Goal: Task Accomplishment & Management: Manage account settings

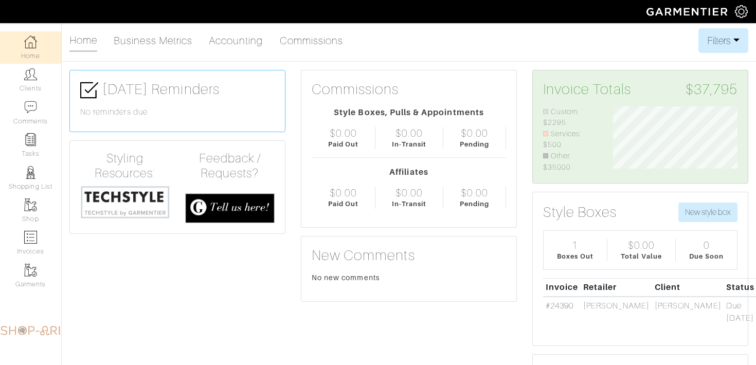
scroll to position [66, 140]
click at [566, 304] on link "#24390" at bounding box center [559, 305] width 28 height 9
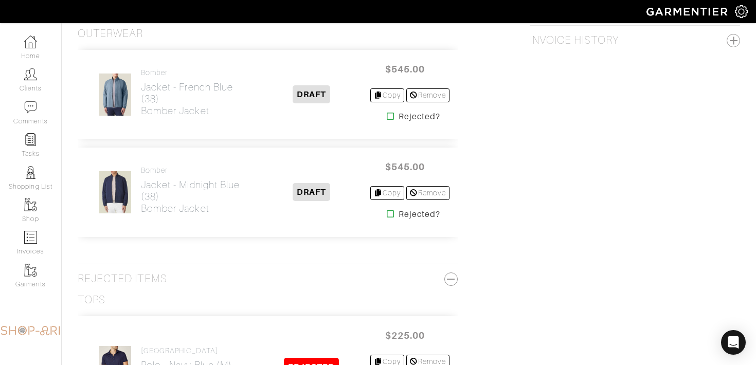
scroll to position [1051, 0]
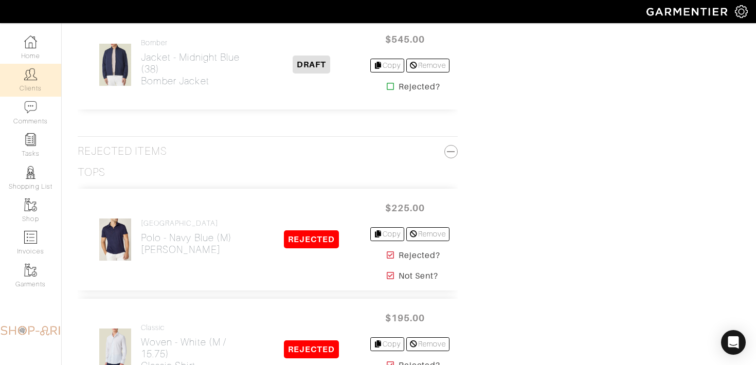
click at [49, 78] on link "Clients" at bounding box center [30, 80] width 61 height 32
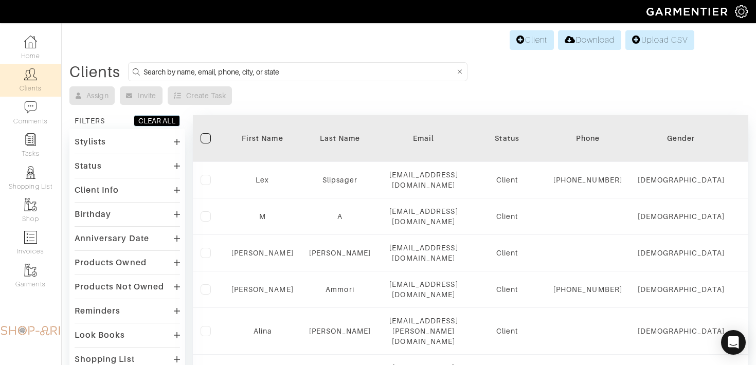
click at [223, 68] on input at bounding box center [299, 71] width 312 height 13
type input "JANET"
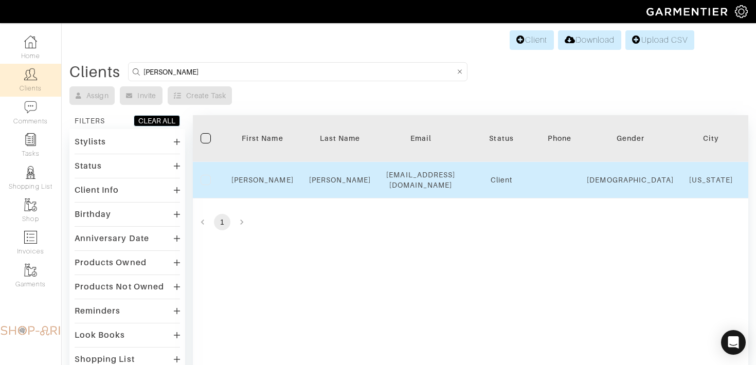
click at [267, 174] on td "Janet" at bounding box center [263, 180] width 78 height 37
click at [267, 177] on link "Janet" at bounding box center [262, 180] width 62 height 8
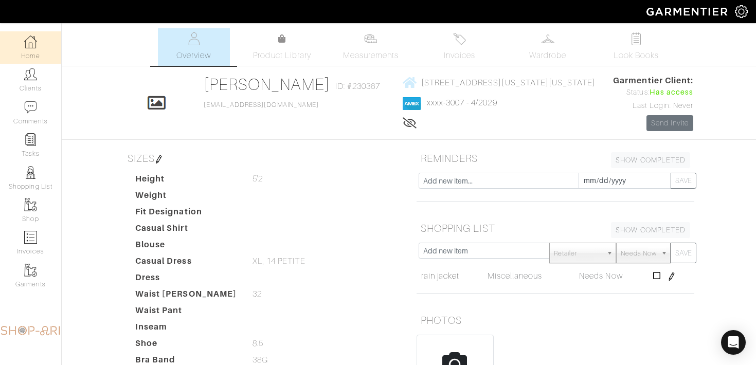
click at [36, 45] on img at bounding box center [30, 41] width 13 height 13
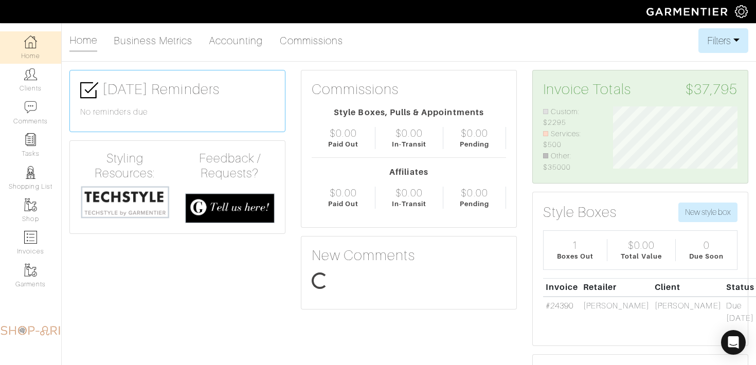
scroll to position [66, 140]
click at [34, 141] on img at bounding box center [30, 139] width 13 height 13
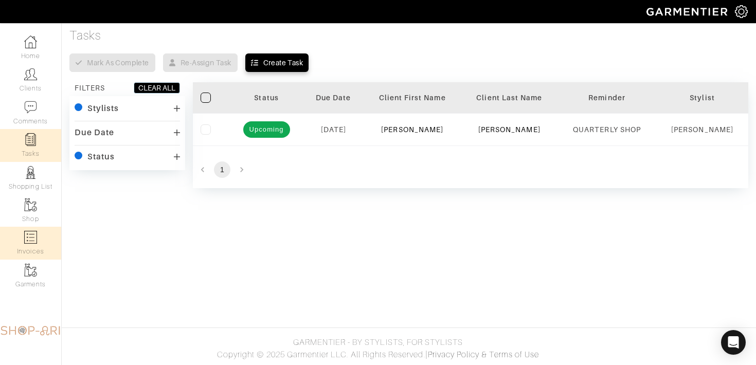
click at [33, 233] on img at bounding box center [30, 237] width 13 height 13
select select
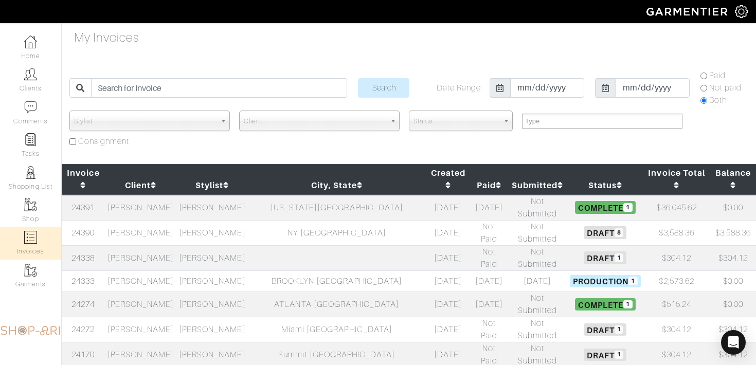
click at [205, 195] on td "[PERSON_NAME]" at bounding box center [211, 208] width 71 height 26
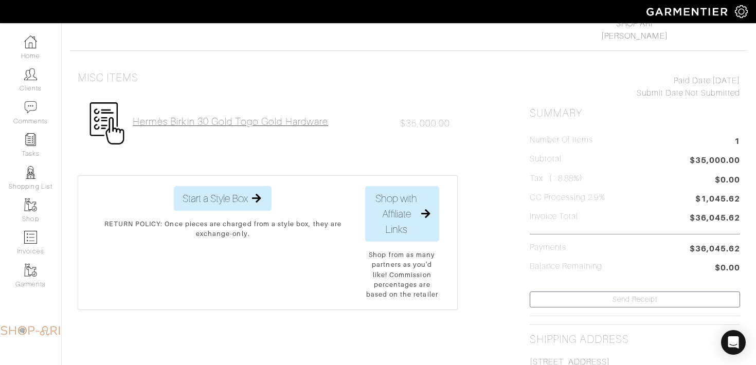
scroll to position [179, 0]
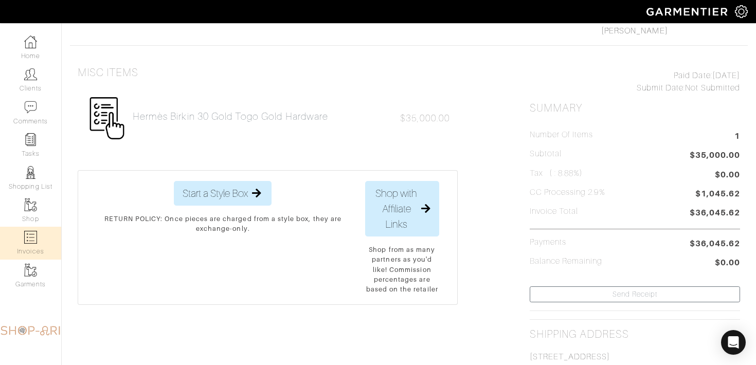
click at [30, 243] on img at bounding box center [30, 237] width 13 height 13
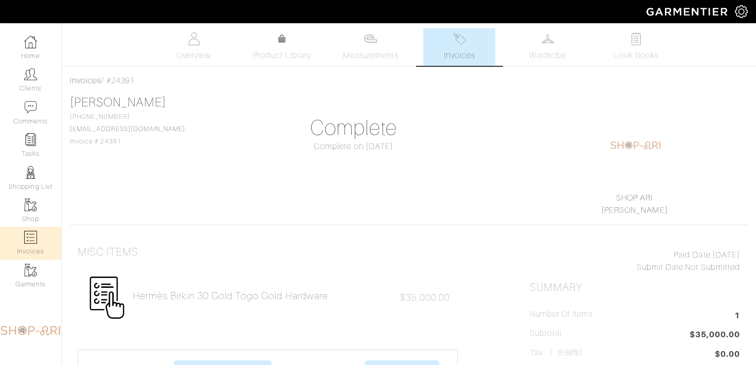
select select
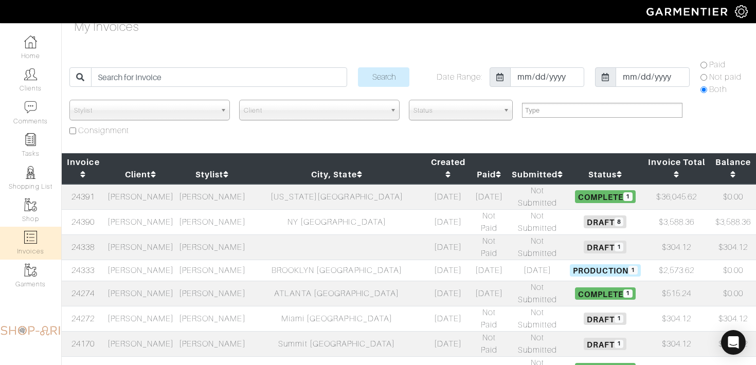
scroll to position [12, 0]
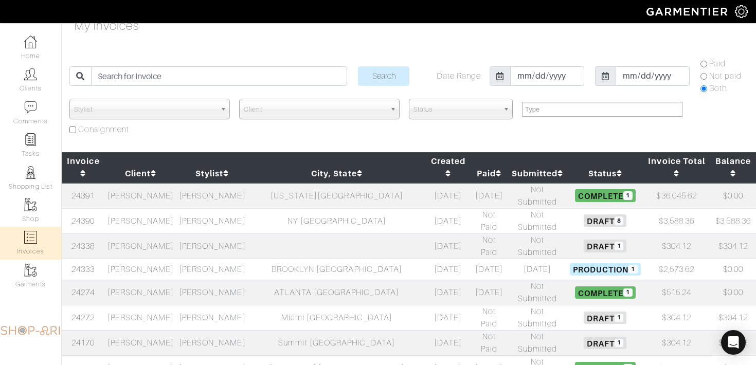
click at [331, 183] on td "New York NY" at bounding box center [336, 196] width 177 height 26
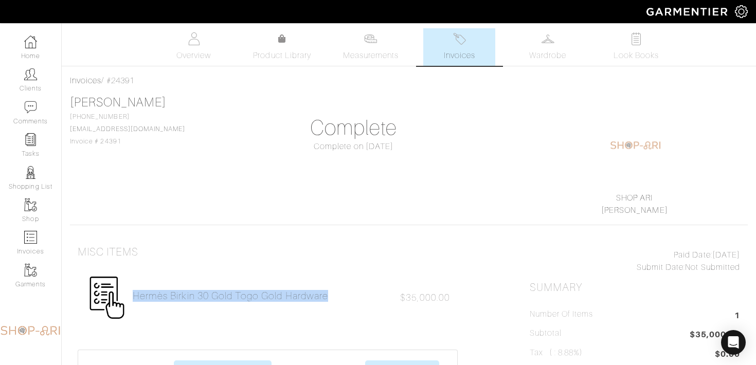
drag, startPoint x: 345, startPoint y: 300, endPoint x: 121, endPoint y: 287, distance: 224.5
click at [121, 287] on div "Hermès Birkin 30 Gold Togo Gold Hardware $35,000.00" at bounding box center [268, 297] width 380 height 59
copy div "Hermès Birkin 30 Gold Togo Gold Hardware"
click at [29, 247] on link "Invoices" at bounding box center [30, 243] width 61 height 32
select select
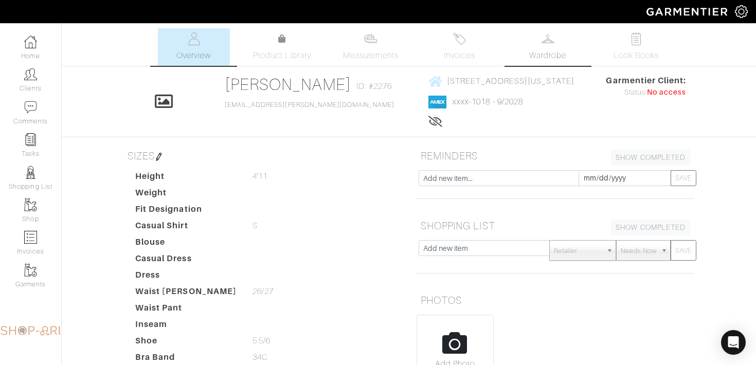
click at [541, 51] on span "Wardrobe" at bounding box center [547, 55] width 37 height 12
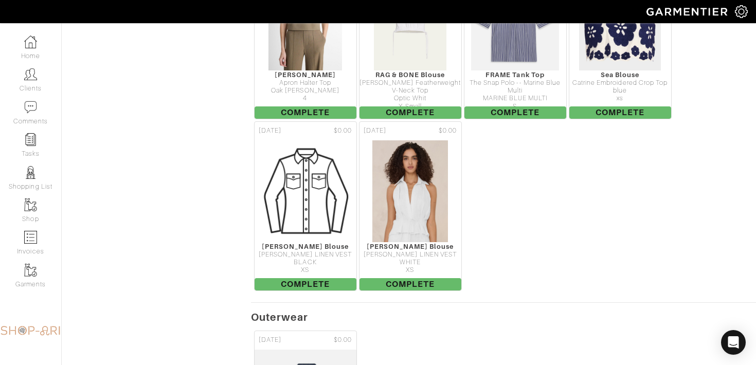
scroll to position [1725, 0]
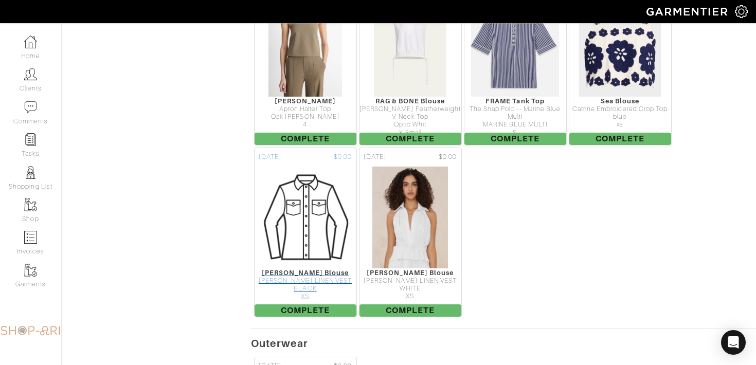
click at [337, 220] on img at bounding box center [305, 217] width 103 height 103
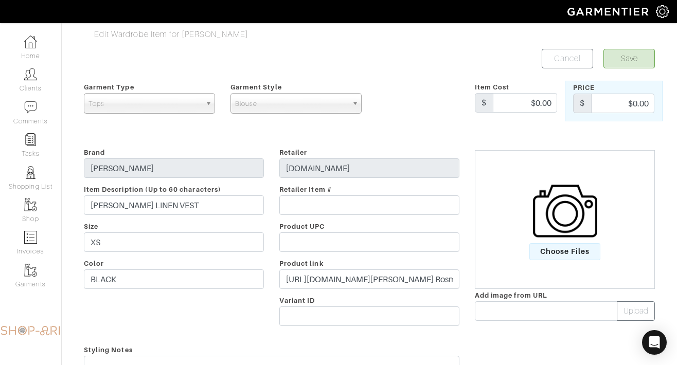
click at [547, 188] on img at bounding box center [565, 211] width 64 height 64
click at [0, 0] on input "Choose Files" at bounding box center [0, 0] width 0 height 0
click at [624, 46] on div "Edit Wardrobe Item for Mariel Kelly Save Cancel Garment Type Tops Bottoms Dress…" at bounding box center [369, 293] width 586 height 531
click at [624, 52] on button "Save" at bounding box center [628, 59] width 51 height 20
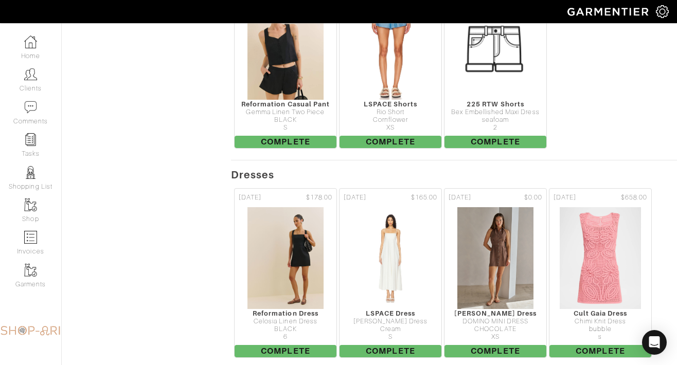
scroll to position [1126, 0]
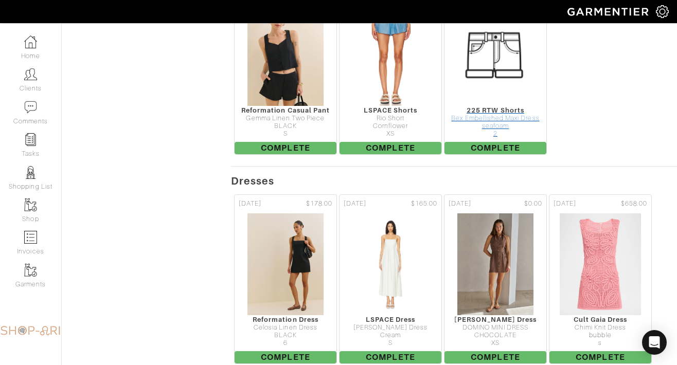
click at [496, 129] on div "seafoam" at bounding box center [495, 126] width 102 height 8
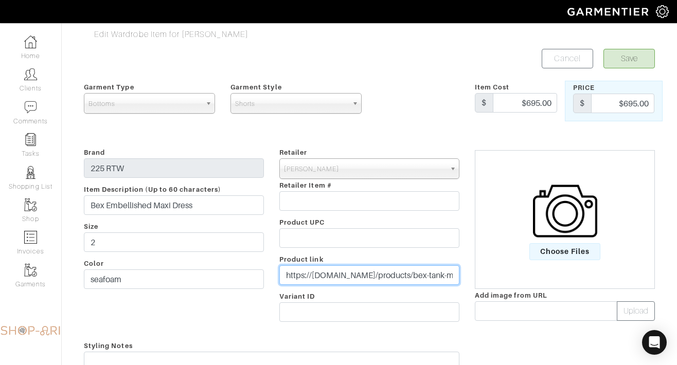
click at [335, 281] on input "https://[DOMAIN_NAME]/products/bex-tank-maxi-dress-seafoam?variant=416502926214…" at bounding box center [369, 275] width 180 height 20
click at [560, 185] on img at bounding box center [565, 211] width 64 height 64
click at [0, 0] on input "Choose Files" at bounding box center [0, 0] width 0 height 0
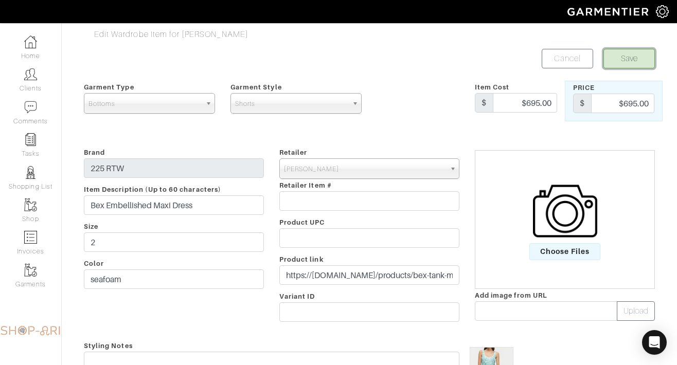
click at [629, 63] on button "Save" at bounding box center [628, 59] width 51 height 20
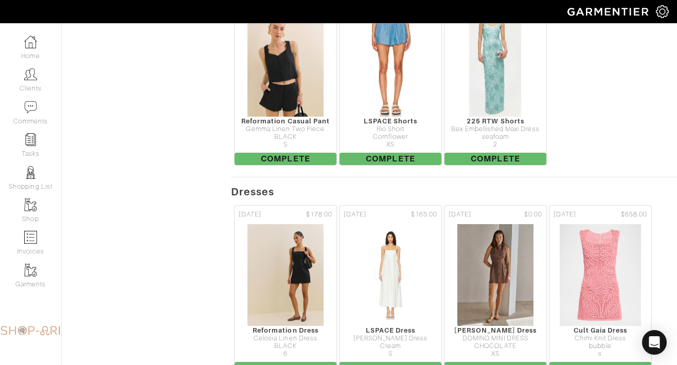
scroll to position [1111, 0]
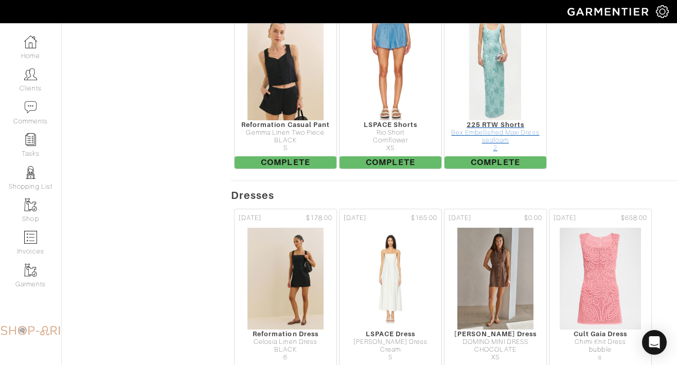
click at [525, 159] on span "Complete" at bounding box center [495, 162] width 102 height 12
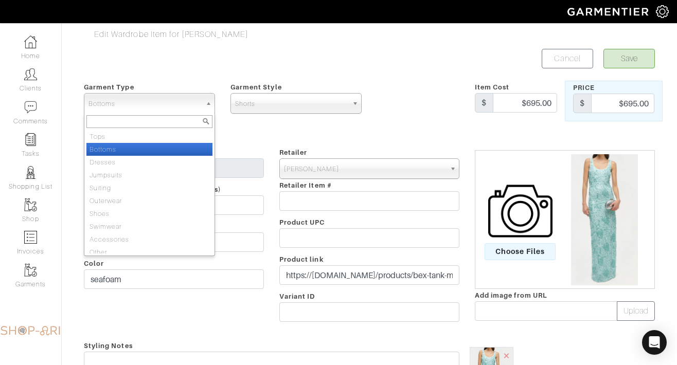
click at [194, 107] on span "Bottoms" at bounding box center [144, 104] width 113 height 21
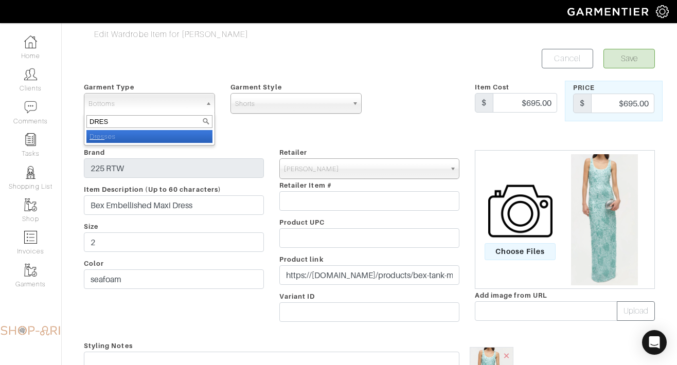
type input "DRESS"
select select "13"
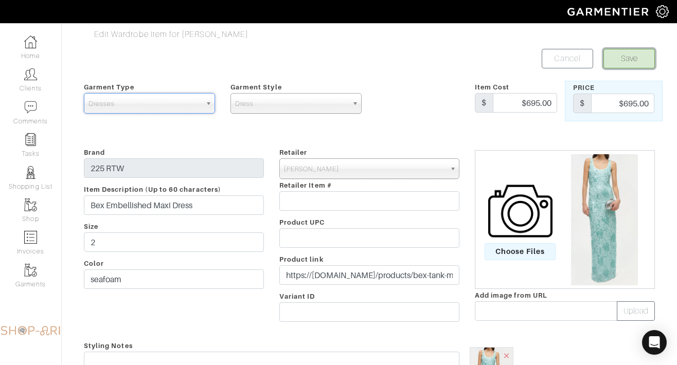
click at [619, 53] on button "Save" at bounding box center [628, 59] width 51 height 20
